Goal: Task Accomplishment & Management: Use online tool/utility

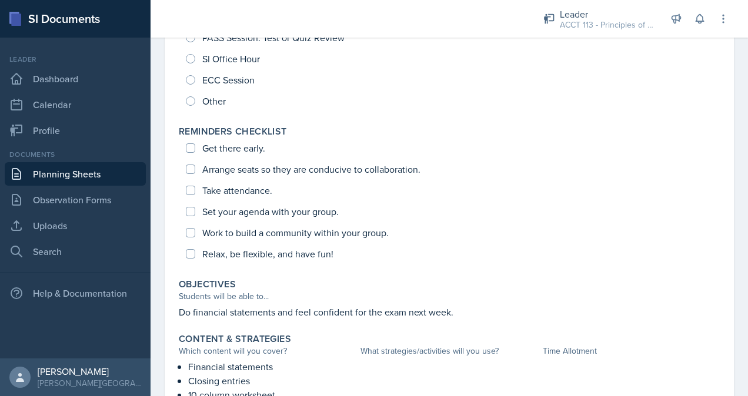
scroll to position [218, 0]
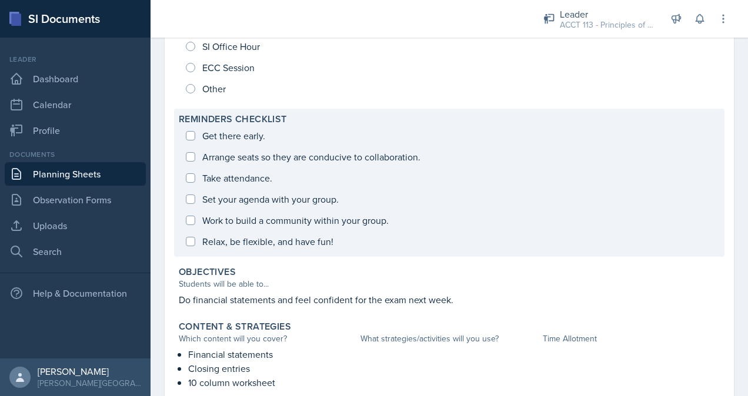
click at [193, 128] on div "Get there early. Arrange seats so they are conducive to collaboration. Take att…" at bounding box center [449, 188] width 541 height 127
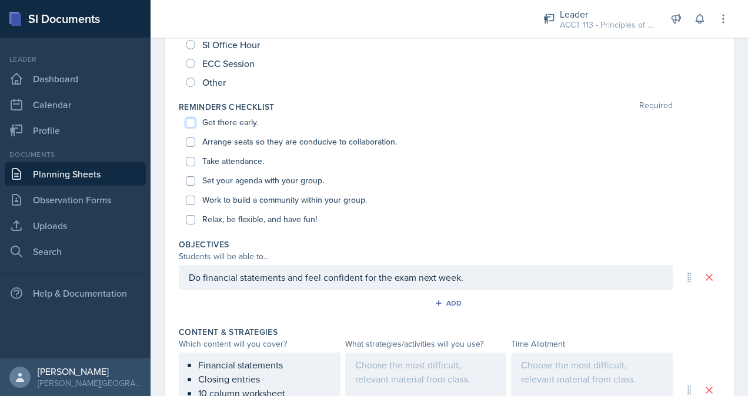
click at [189, 121] on input "Get there early." at bounding box center [190, 122] width 9 height 9
checkbox input "true"
click at [190, 133] on div "Arrange seats so they are conducive to collaboration." at bounding box center [449, 141] width 527 height 19
click at [190, 143] on input "Arrange seats so they are conducive to collaboration." at bounding box center [190, 142] width 9 height 9
checkbox input "true"
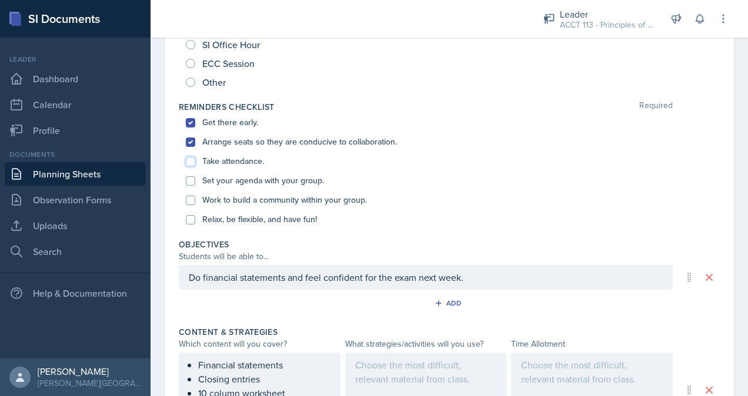
click at [193, 160] on input "Take attendance." at bounding box center [190, 161] width 9 height 9
checkbox input "true"
click at [193, 184] on input "Set your agenda with your group." at bounding box center [190, 180] width 9 height 9
checkbox input "true"
click at [193, 201] on input "Work to build a community within your group." at bounding box center [190, 200] width 9 height 9
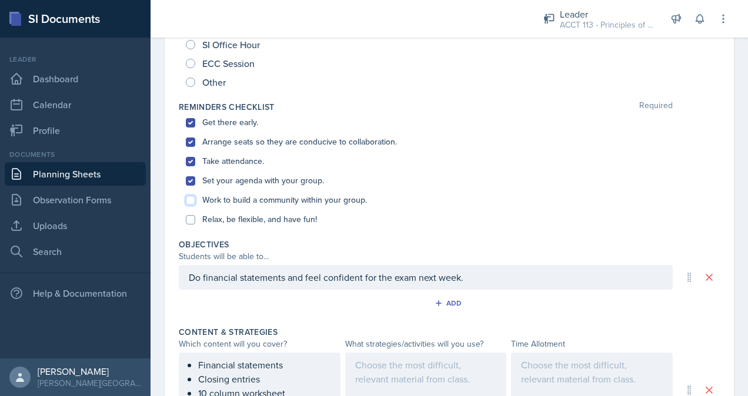
checkbox input "true"
click at [195, 218] on input "Relax, be flexible, and have fun!" at bounding box center [190, 219] width 9 height 9
checkbox input "true"
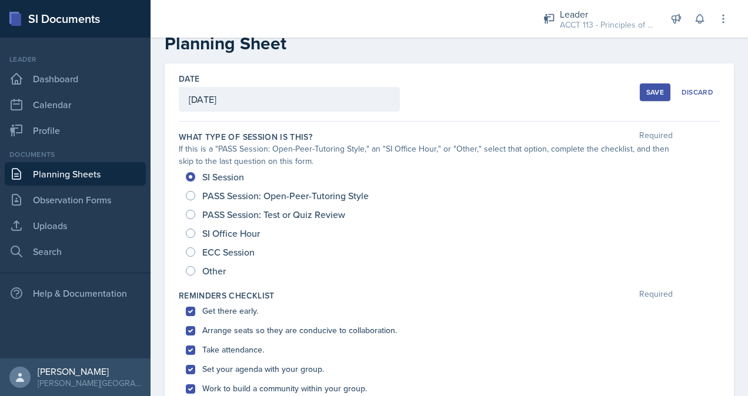
scroll to position [0, 0]
